Goal: Book appointment/travel/reservation

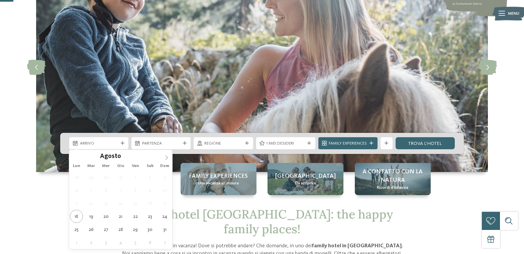
click at [170, 158] on span at bounding box center [166, 155] width 11 height 11
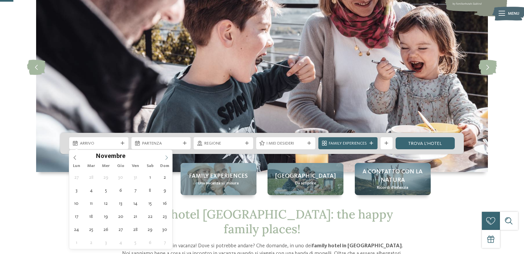
click at [170, 158] on span at bounding box center [166, 155] width 11 height 11
type div "[DATE]"
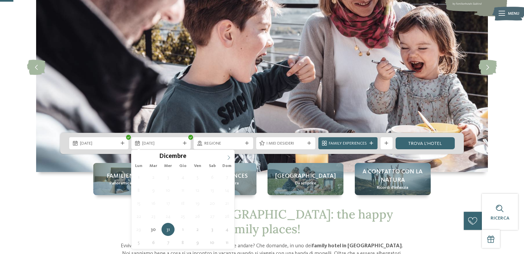
type input "****"
click at [226, 159] on icon at bounding box center [228, 157] width 5 height 5
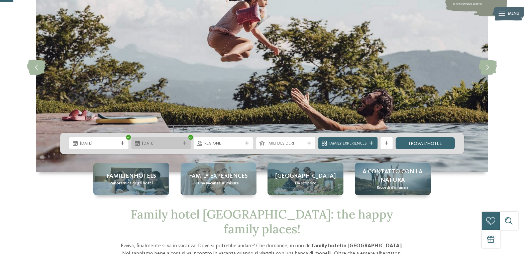
click at [186, 140] on div "02.01.2026" at bounding box center [160, 143] width 59 height 12
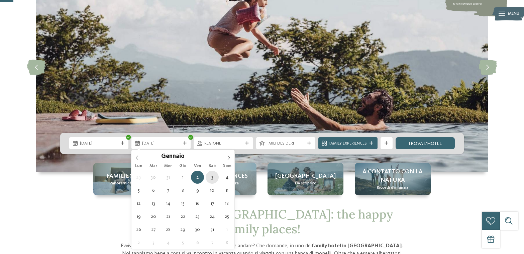
type div "[DATE]"
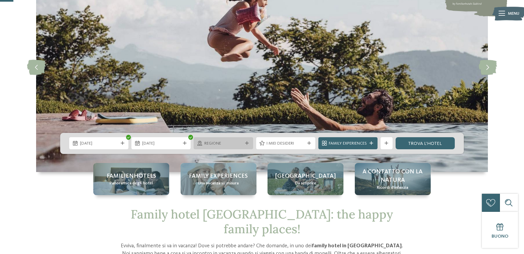
click at [217, 144] on span "Regione" at bounding box center [223, 143] width 38 height 6
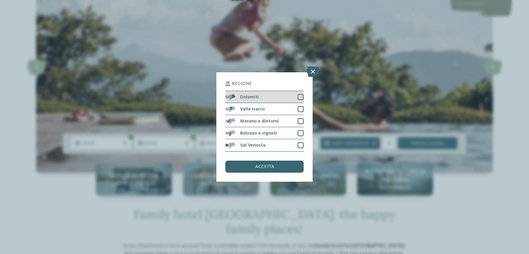
click at [277, 100] on div "Dolomiti" at bounding box center [264, 97] width 78 height 12
click at [269, 108] on div "Valle Isarco" at bounding box center [264, 109] width 78 height 12
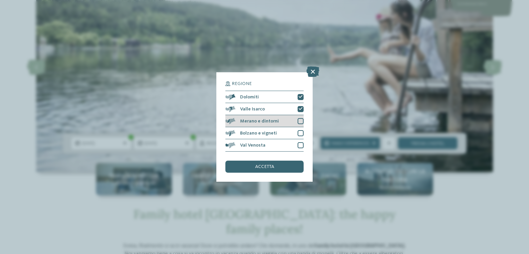
click at [271, 121] on span "Merano e dintorni" at bounding box center [259, 121] width 39 height 5
click at [271, 133] on span "Bolzano e vigneti" at bounding box center [258, 133] width 37 height 5
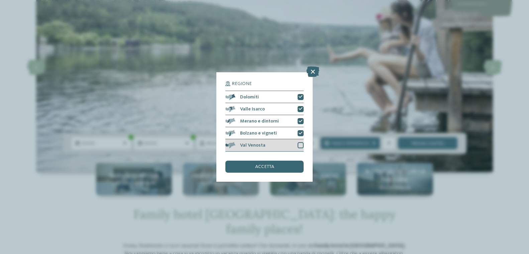
click at [270, 140] on div "Val Venosta" at bounding box center [264, 145] width 78 height 12
click at [265, 166] on span "accetta" at bounding box center [264, 166] width 19 height 5
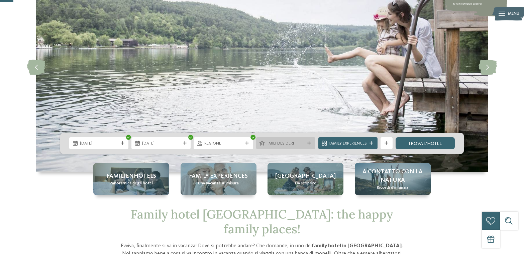
click at [283, 145] on span "I miei desideri" at bounding box center [285, 143] width 38 height 6
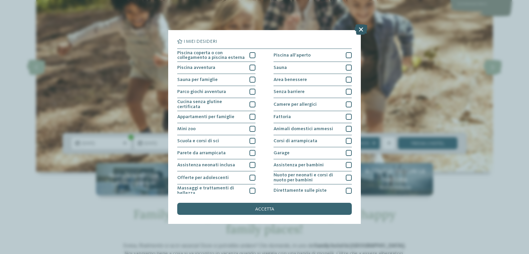
click at [359, 30] on icon at bounding box center [360, 29] width 13 height 11
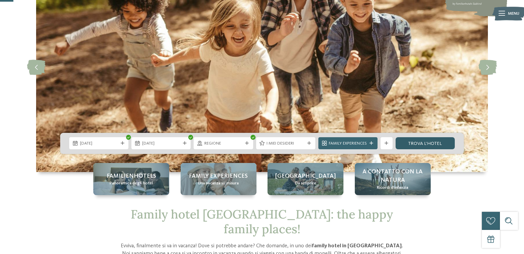
click at [419, 145] on link "trova l’hotel" at bounding box center [424, 143] width 59 height 12
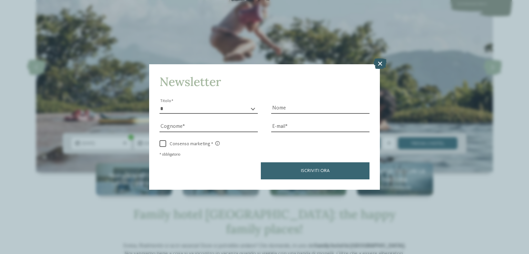
click at [380, 66] on icon at bounding box center [379, 63] width 13 height 11
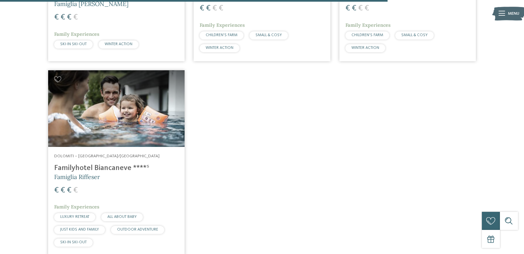
scroll to position [1063, 0]
